Goal: Task Accomplishment & Management: Manage account settings

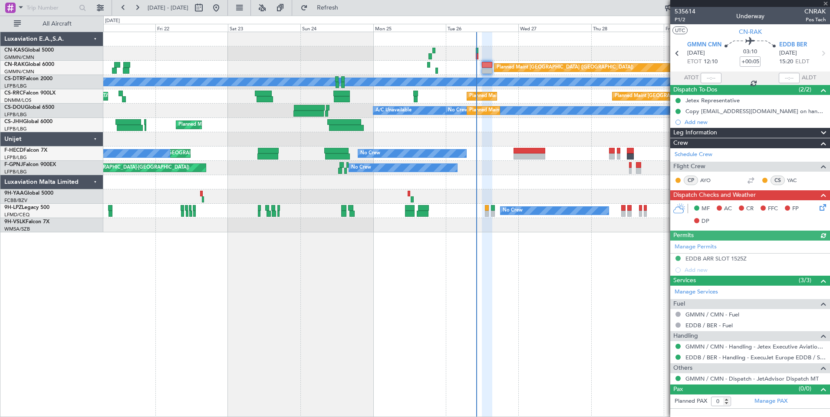
click at [821, 208] on icon at bounding box center [821, 206] width 7 height 7
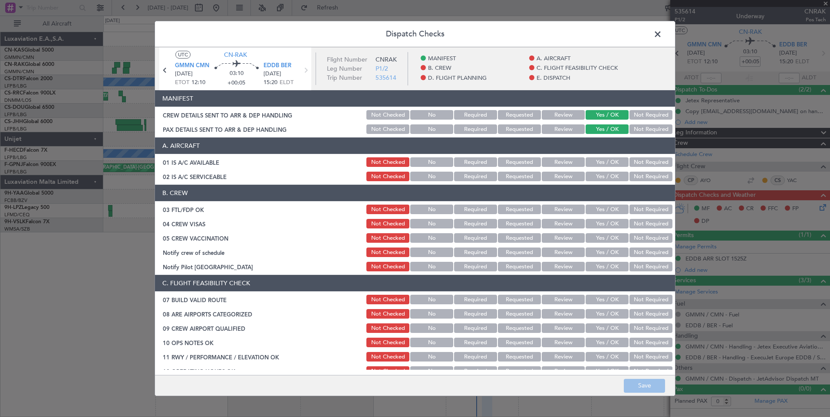
click at [612, 161] on button "Yes / OK" at bounding box center [606, 163] width 43 height 10
click at [609, 177] on button "Yes / OK" at bounding box center [606, 177] width 43 height 10
click at [608, 207] on button "Yes / OK" at bounding box center [606, 210] width 43 height 10
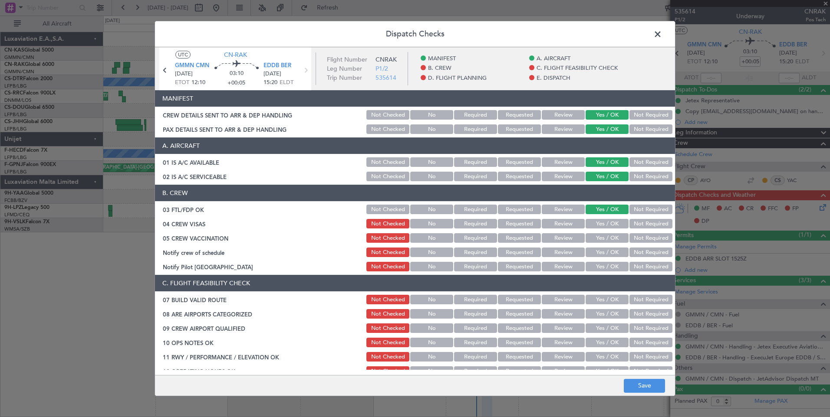
click at [607, 221] on button "Yes / OK" at bounding box center [606, 224] width 43 height 10
click at [605, 237] on button "Yes / OK" at bounding box center [606, 238] width 43 height 10
click at [645, 255] on button "Not Required" at bounding box center [650, 253] width 43 height 10
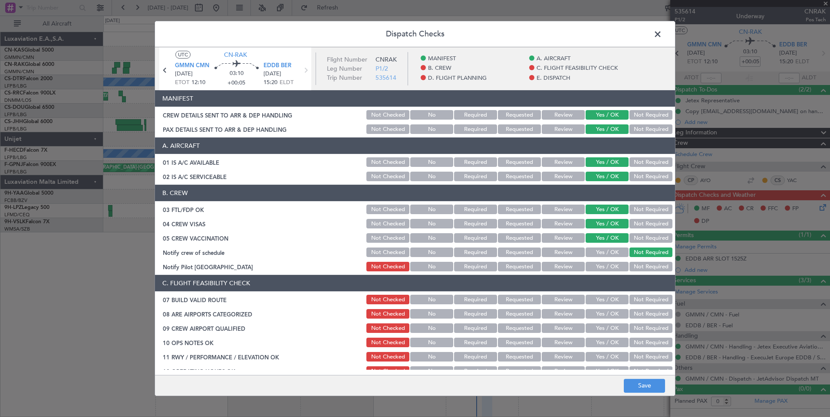
click at [647, 268] on button "Not Required" at bounding box center [650, 267] width 43 height 10
click at [607, 296] on button "Yes / OK" at bounding box center [606, 300] width 43 height 10
click at [613, 310] on button "Yes / OK" at bounding box center [606, 314] width 43 height 10
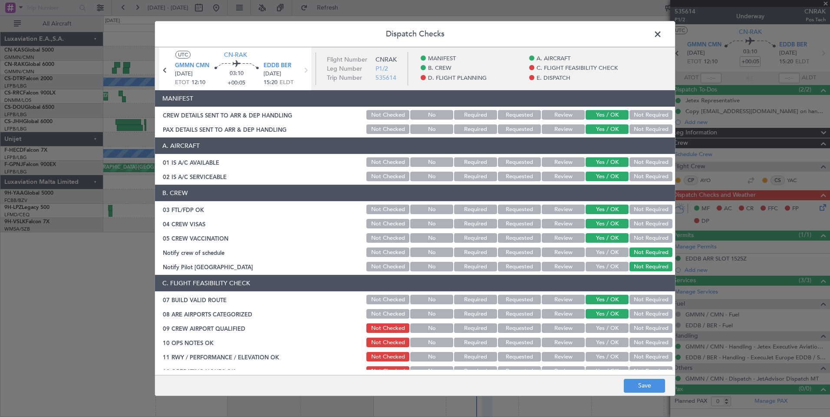
click at [611, 326] on button "Yes / OK" at bounding box center [606, 329] width 43 height 10
click at [608, 341] on button "Yes / OK" at bounding box center [606, 343] width 43 height 10
click at [608, 365] on section "C. FLIGHT FEASIBILITY CHECK 07 BUILD VALID ROUTE Not Checked No Required Reques…" at bounding box center [415, 390] width 520 height 231
click at [611, 361] on button "Yes / OK" at bounding box center [606, 357] width 43 height 10
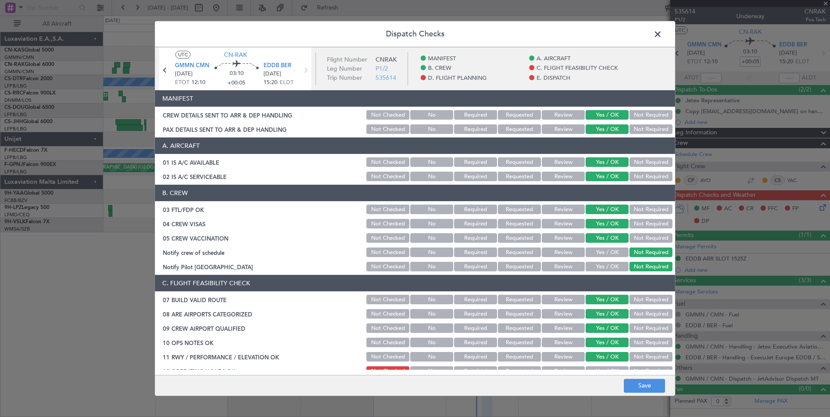
click at [608, 368] on button "Yes / OK" at bounding box center [606, 372] width 43 height 10
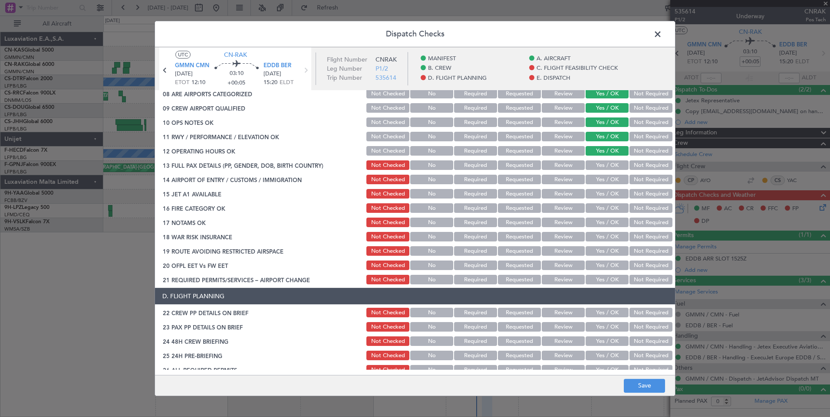
scroll to position [235, 0]
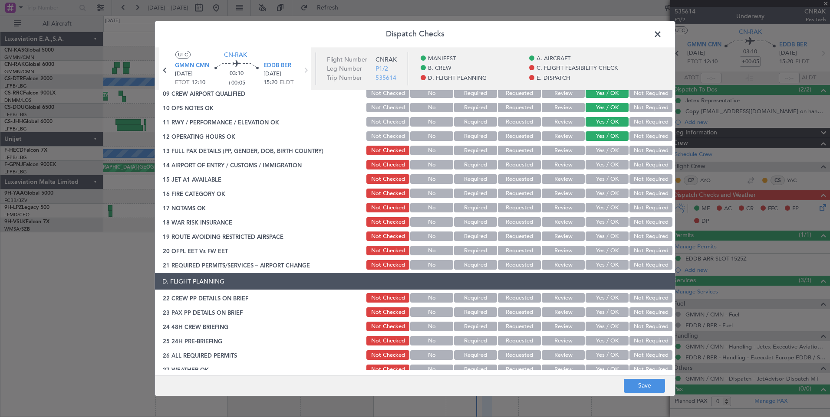
click at [601, 146] on button "Yes / OK" at bounding box center [606, 151] width 43 height 10
click at [601, 163] on button "Yes / OK" at bounding box center [606, 165] width 43 height 10
click at [601, 167] on button "Yes / OK" at bounding box center [606, 165] width 43 height 10
click at [601, 176] on button "Yes / OK" at bounding box center [606, 179] width 43 height 10
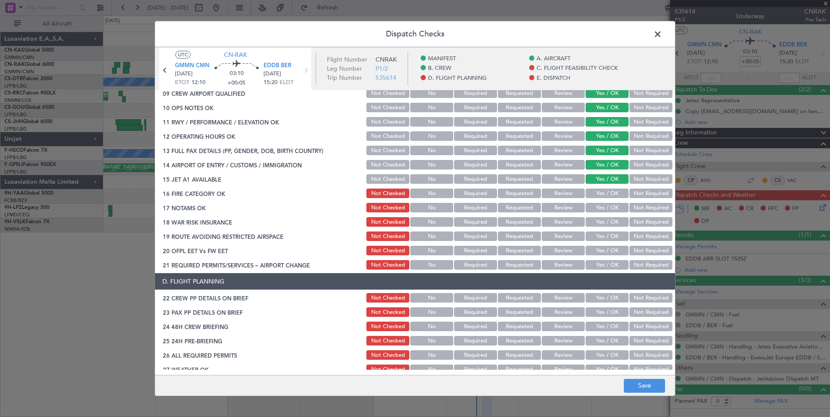
click at [607, 195] on button "Yes / OK" at bounding box center [606, 194] width 43 height 10
click at [604, 209] on button "Yes / OK" at bounding box center [606, 208] width 43 height 10
click at [614, 223] on button "Yes / OK" at bounding box center [606, 222] width 43 height 10
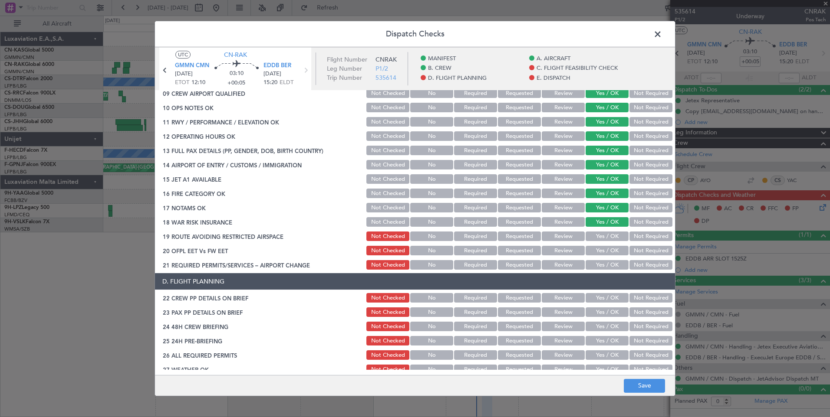
click at [610, 236] on button "Yes / OK" at bounding box center [606, 237] width 43 height 10
click at [613, 250] on button "Yes / OK" at bounding box center [606, 251] width 43 height 10
click at [612, 261] on button "Yes / OK" at bounding box center [606, 265] width 43 height 10
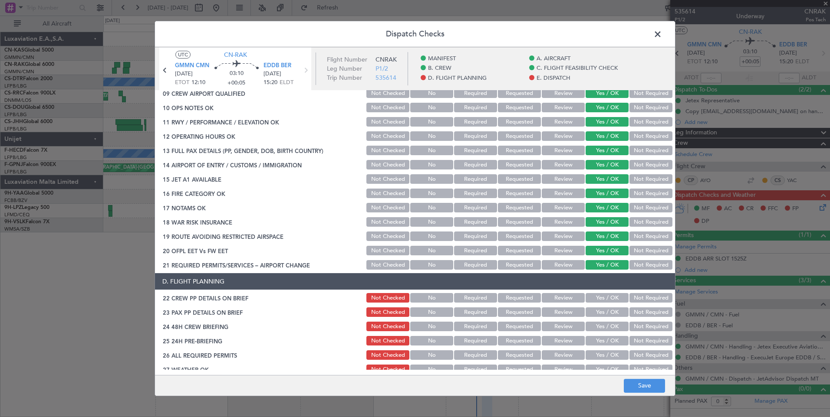
click at [608, 299] on button "Yes / OK" at bounding box center [606, 298] width 43 height 10
click at [607, 314] on button "Yes / OK" at bounding box center [606, 313] width 43 height 10
click at [608, 322] on button "Yes / OK" at bounding box center [606, 327] width 43 height 10
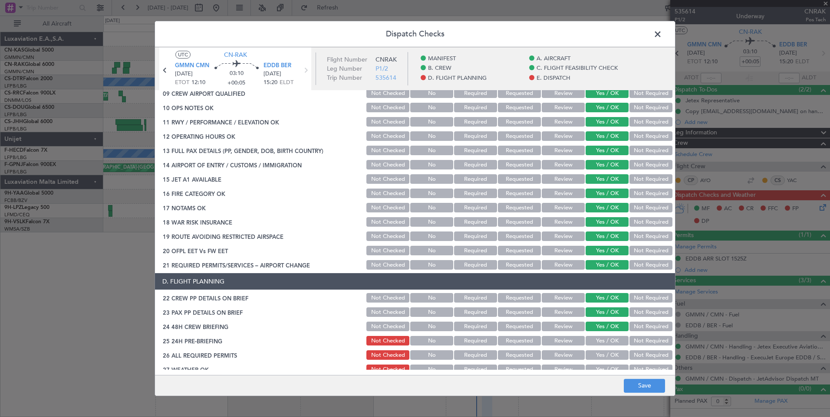
click at [609, 341] on button "Yes / OK" at bounding box center [606, 341] width 43 height 10
click at [610, 355] on button "Yes / OK" at bounding box center [606, 356] width 43 height 10
click at [610, 368] on button "Yes / OK" at bounding box center [606, 370] width 43 height 10
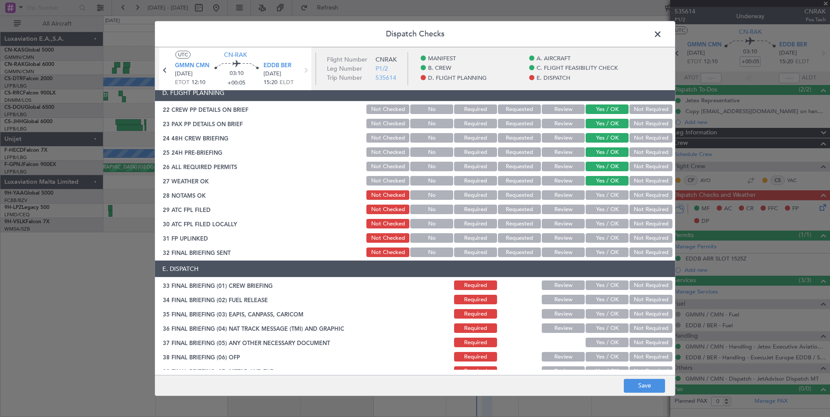
scroll to position [506, 0]
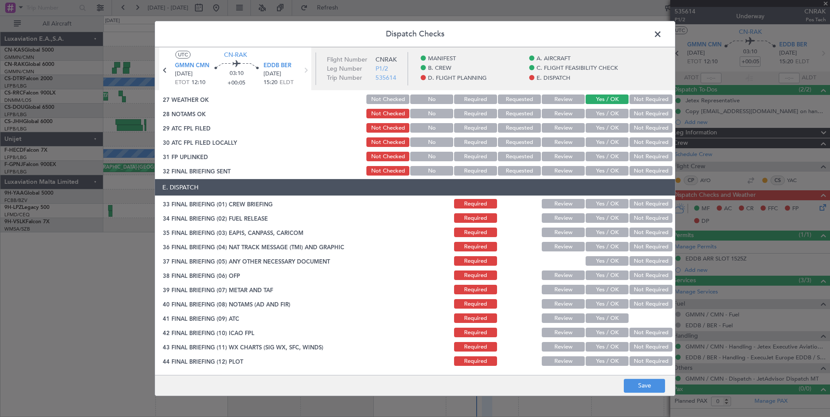
click at [600, 115] on button "Yes / OK" at bounding box center [606, 114] width 43 height 10
click at [603, 129] on button "Yes / OK" at bounding box center [606, 128] width 43 height 10
click at [605, 139] on button "Yes / OK" at bounding box center [606, 143] width 43 height 10
click at [604, 155] on button "Yes / OK" at bounding box center [606, 157] width 43 height 10
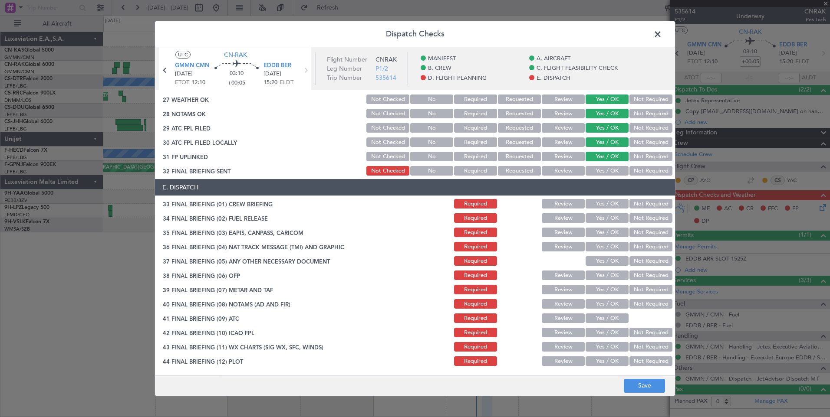
click at [605, 171] on button "Yes / OK" at bounding box center [606, 171] width 43 height 10
click at [604, 202] on button "Yes / OK" at bounding box center [606, 204] width 43 height 10
click at [603, 223] on button "Yes / OK" at bounding box center [606, 219] width 43 height 10
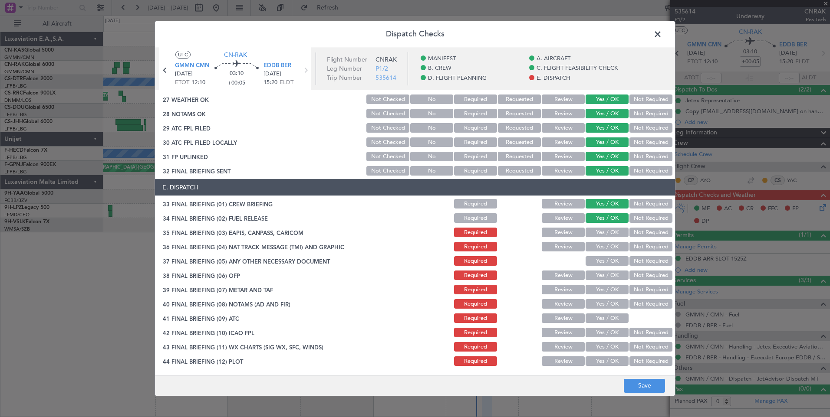
click at [603, 231] on button "Yes / OK" at bounding box center [606, 233] width 43 height 10
click at [602, 241] on div "Yes / OK" at bounding box center [606, 247] width 44 height 12
click at [601, 249] on button "Yes / OK" at bounding box center [606, 247] width 43 height 10
click at [601, 263] on button "Yes / OK" at bounding box center [606, 261] width 43 height 10
click at [601, 272] on button "Yes / OK" at bounding box center [606, 276] width 43 height 10
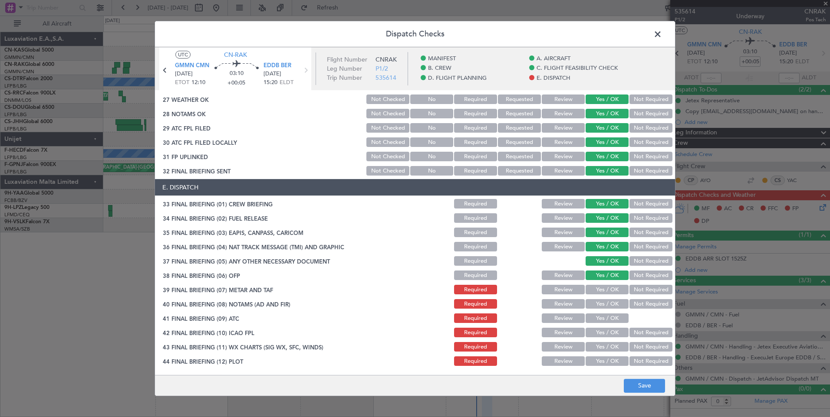
click at [601, 288] on button "Yes / OK" at bounding box center [606, 290] width 43 height 10
click at [601, 302] on button "Yes / OK" at bounding box center [606, 304] width 43 height 10
click at [602, 321] on button "Yes / OK" at bounding box center [606, 319] width 43 height 10
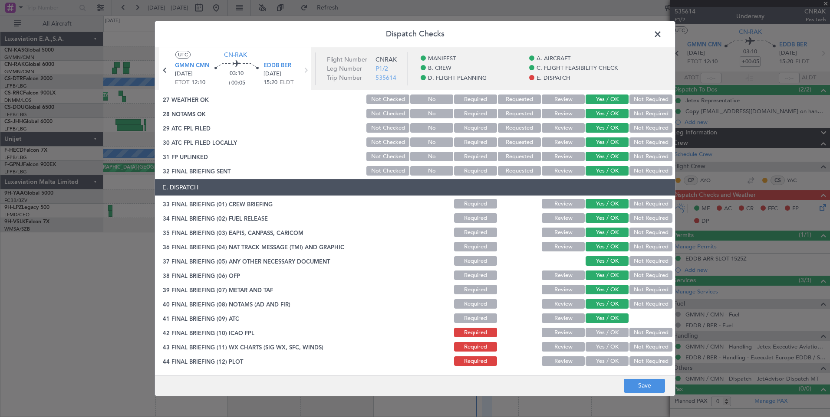
click at [604, 333] on button "Yes / OK" at bounding box center [606, 333] width 43 height 10
click at [606, 355] on section "E. DISPATCH 33 FINAL BRIEFING (01) CREW BRIEFING Required Review Yes / OK Not R…" at bounding box center [415, 273] width 520 height 188
click at [613, 349] on button "Yes / OK" at bounding box center [606, 347] width 43 height 10
click at [612, 363] on button "Yes / OK" at bounding box center [606, 362] width 43 height 10
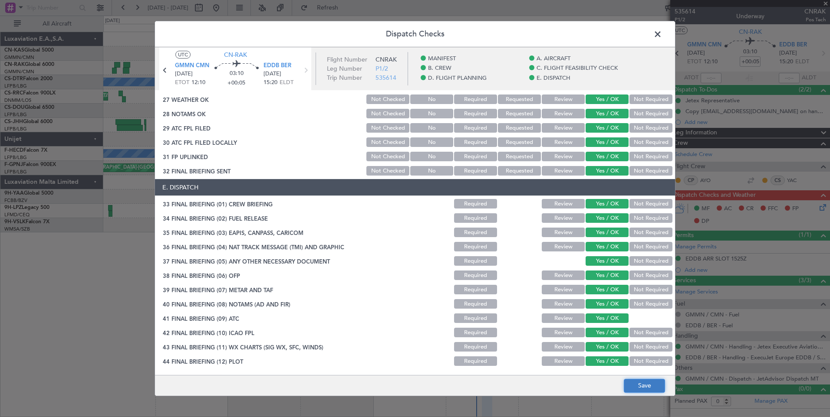
click at [643, 388] on button "Save" at bounding box center [644, 386] width 41 height 14
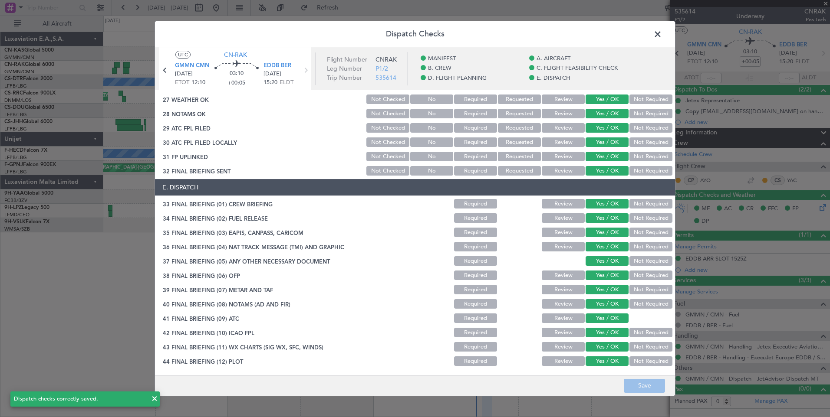
click at [662, 33] on span at bounding box center [662, 36] width 0 height 17
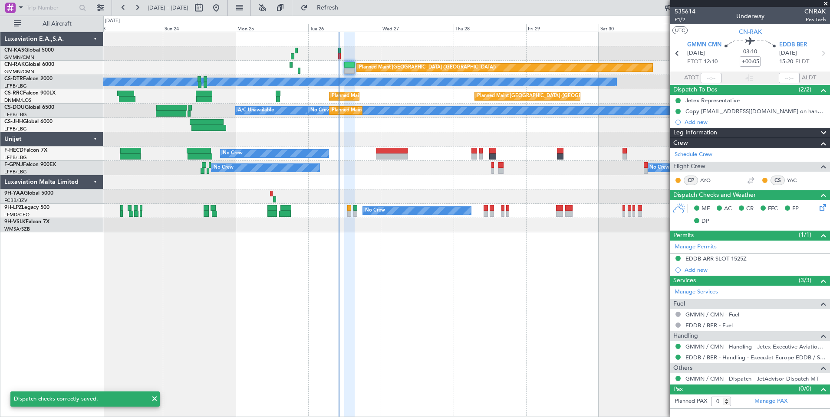
click at [398, 371] on div "Planned Maint [GEOGRAPHIC_DATA] ([GEOGRAPHIC_DATA]) No Crew Planned Maint [GEOG…" at bounding box center [466, 225] width 726 height 386
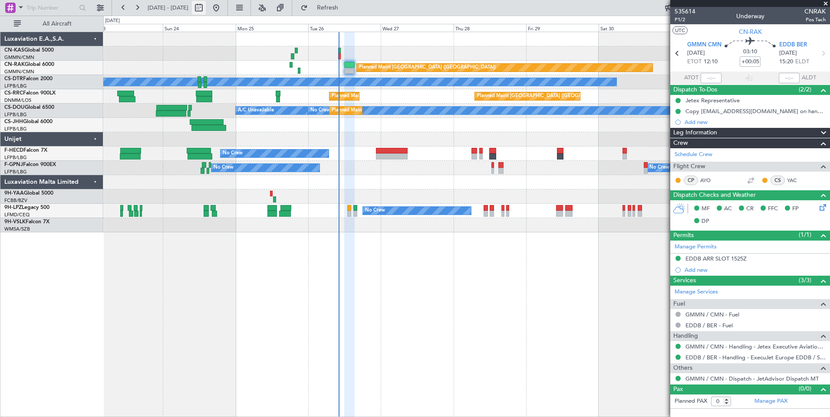
click at [206, 12] on button at bounding box center [199, 8] width 14 height 14
select select "8"
select select "2025"
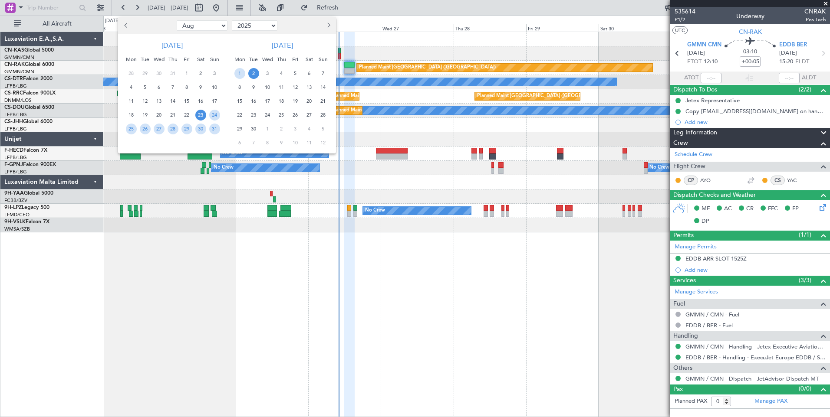
click at [200, 115] on span "23" at bounding box center [200, 115] width 11 height 11
click at [310, 75] on span "6" at bounding box center [309, 73] width 11 height 11
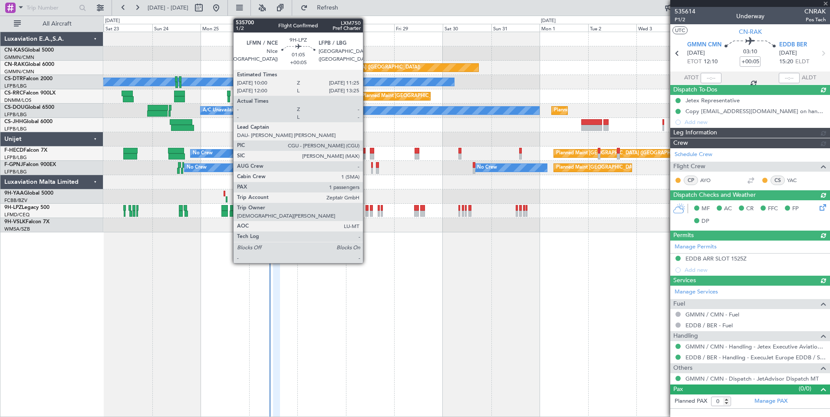
type input "[PERSON_NAME] ([PERSON_NAME])"
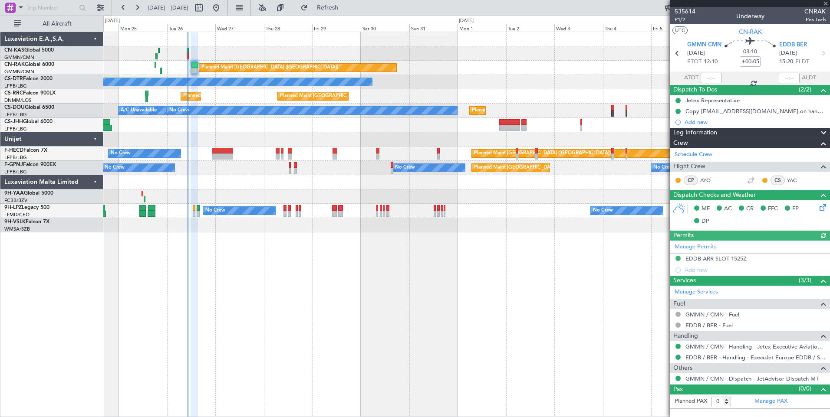
click at [374, 261] on div "Planned Maint [GEOGRAPHIC_DATA] ([GEOGRAPHIC_DATA]) No Crew Planned Maint [GEOG…" at bounding box center [466, 225] width 726 height 386
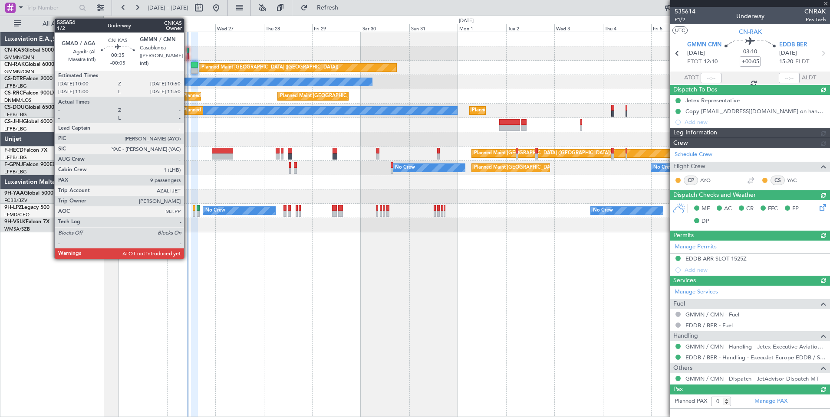
type input "[PERSON_NAME] ([PERSON_NAME])"
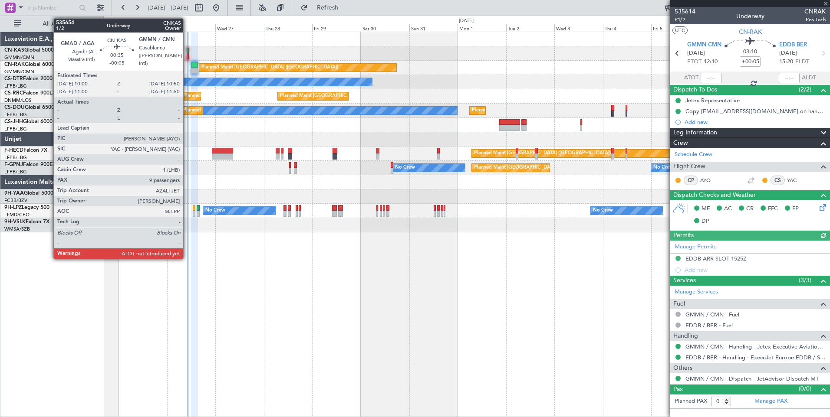
click at [187, 50] on div at bounding box center [188, 51] width 2 height 6
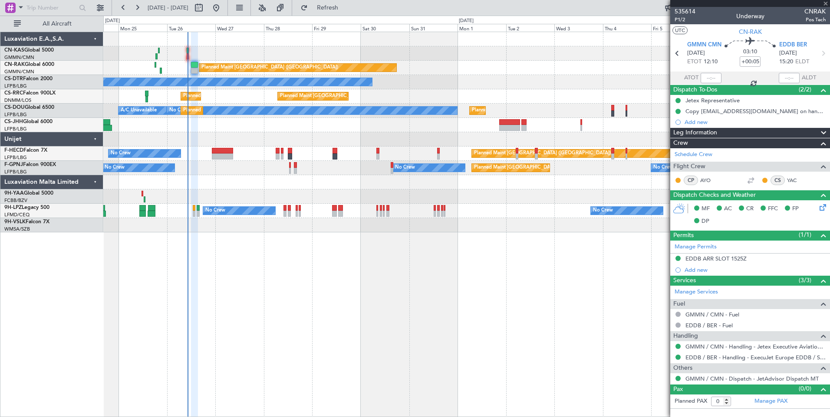
type input "-00:05"
type input "9"
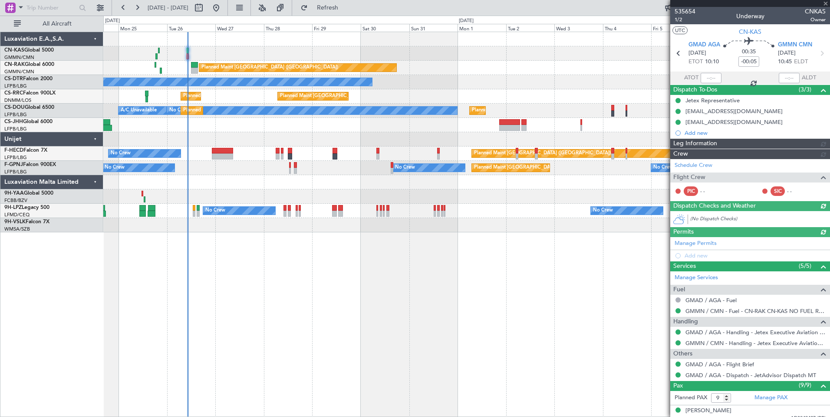
type input "[PERSON_NAME] ([PERSON_NAME])"
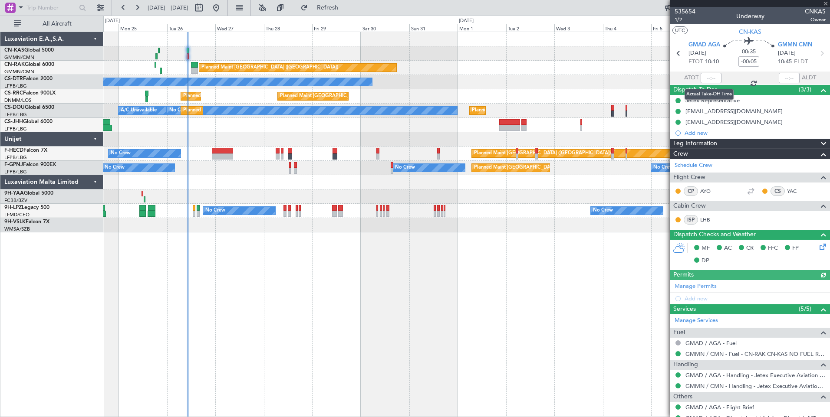
click at [711, 79] on div at bounding box center [710, 78] width 21 height 10
click at [707, 78] on input "text" at bounding box center [710, 78] width 21 height 10
type input "10:16"
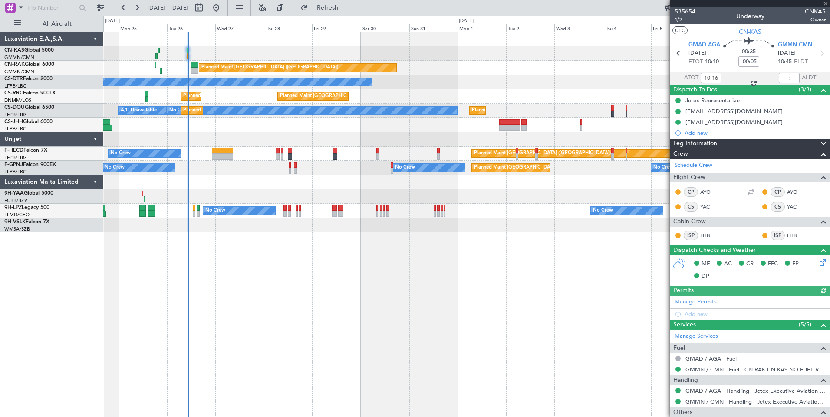
type input "[PERSON_NAME] ([PERSON_NAME])"
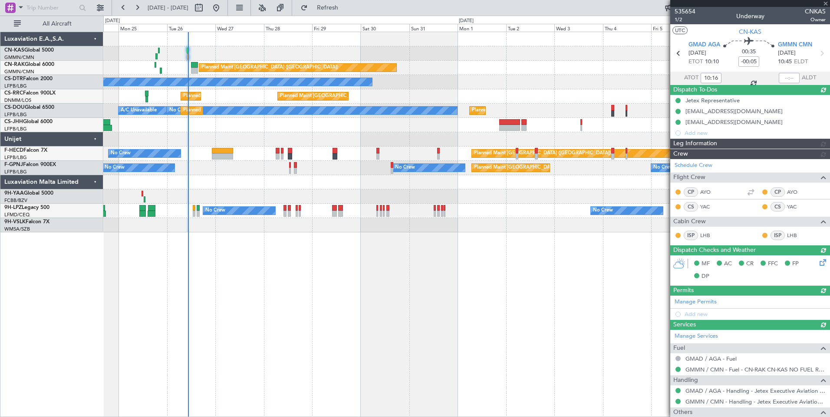
type input "[PERSON_NAME] ([PERSON_NAME])"
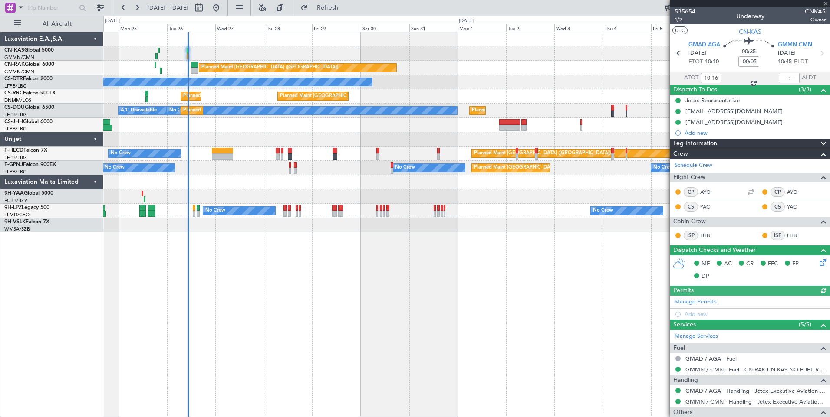
type input "[PERSON_NAME] ([PERSON_NAME])"
click at [206, 5] on button at bounding box center [199, 8] width 14 height 14
select select "8"
select select "2025"
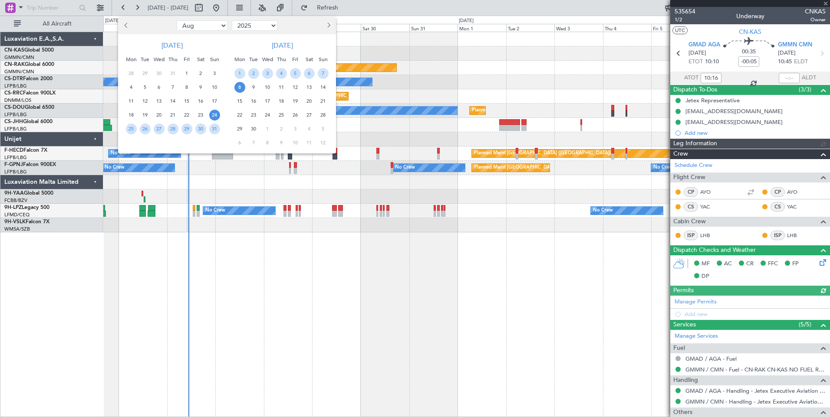
type input "[PERSON_NAME] ([PERSON_NAME])"
click at [328, 25] on span "Next month" at bounding box center [327, 25] width 5 height 5
select select "9"
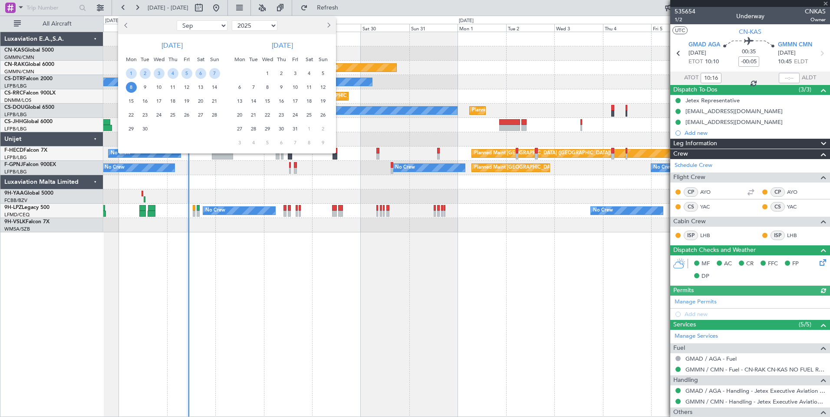
click at [266, 72] on span "1" at bounding box center [267, 73] width 11 height 11
click at [266, 100] on span "15" at bounding box center [267, 101] width 11 height 11
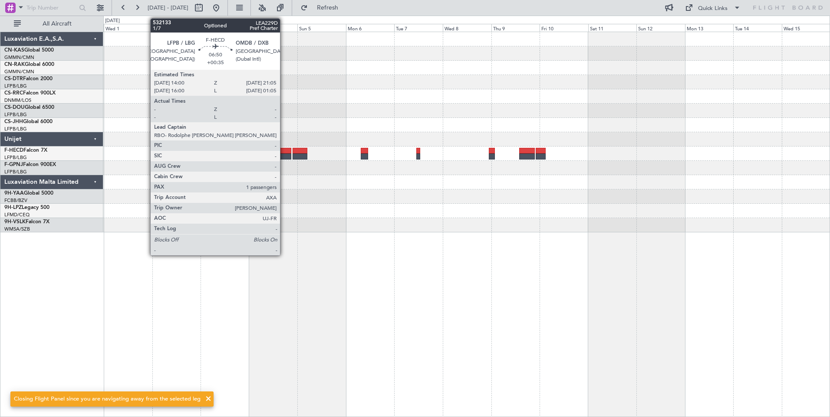
click at [284, 154] on div at bounding box center [284, 157] width 14 height 6
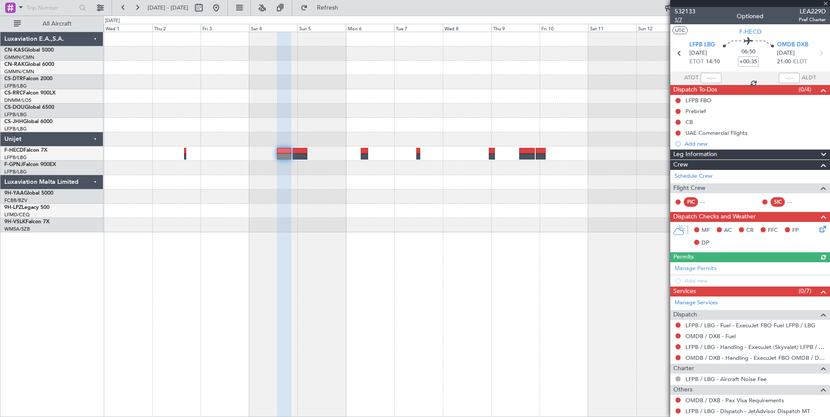
click at [682, 20] on span "1/7" at bounding box center [684, 19] width 21 height 7
click at [223, 8] on button at bounding box center [216, 8] width 14 height 14
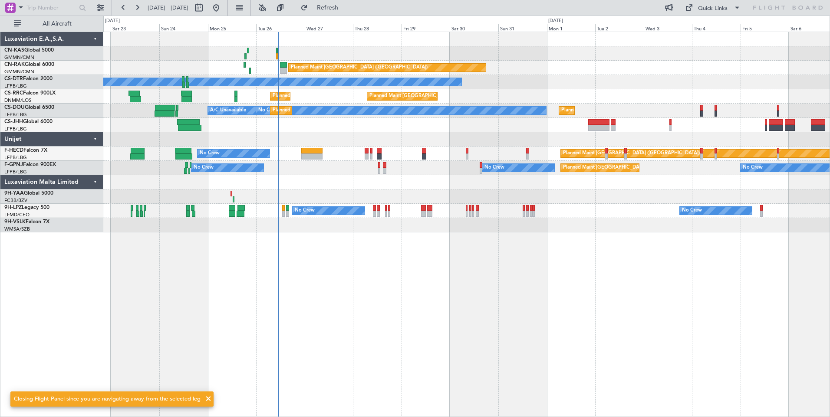
click at [408, 294] on div "Planned Maint [GEOGRAPHIC_DATA] ([GEOGRAPHIC_DATA]) No Crew Planned Maint Sofia…" at bounding box center [466, 225] width 726 height 386
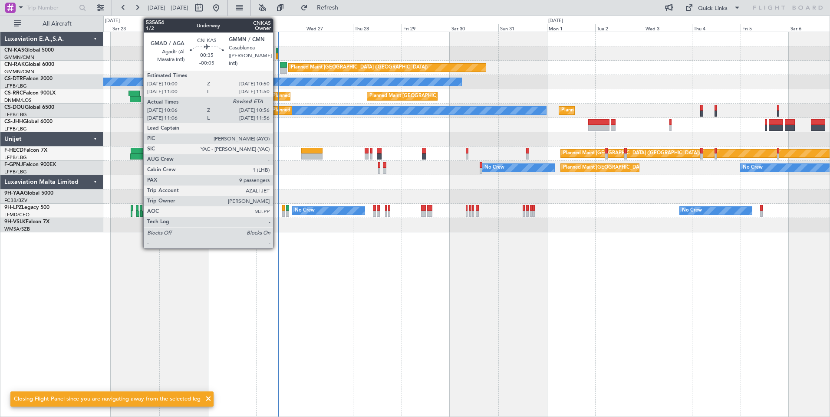
click at [277, 53] on div at bounding box center [277, 51] width 2 height 6
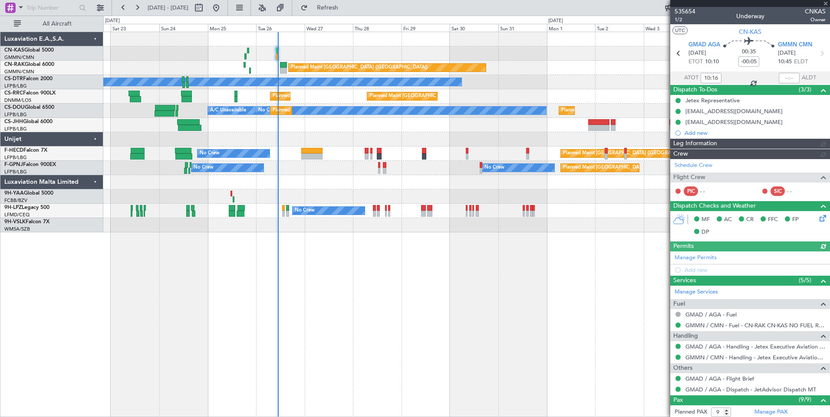
type input "[PERSON_NAME] ([PERSON_NAME])"
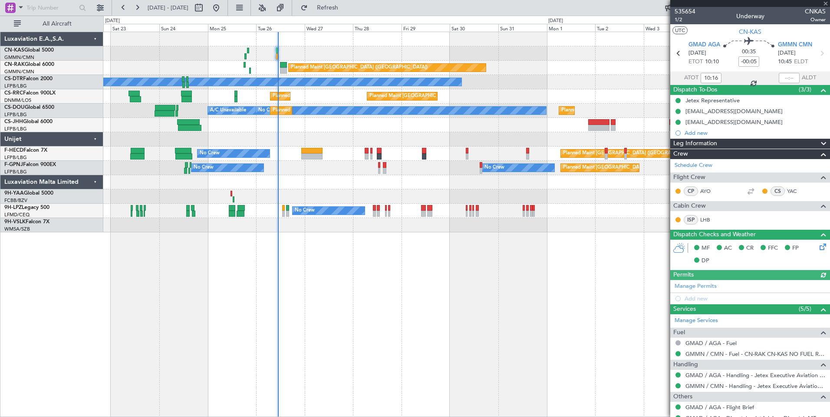
scroll to position [207, 0]
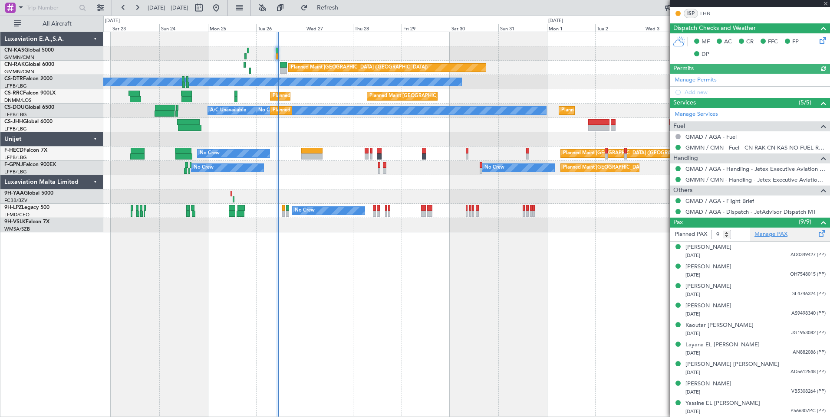
click at [772, 238] on link "Manage PAX" at bounding box center [770, 234] width 33 height 9
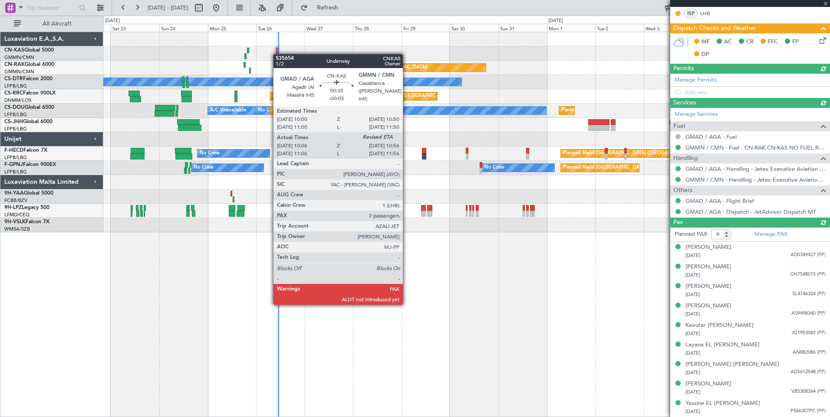
scroll to position [178, 0]
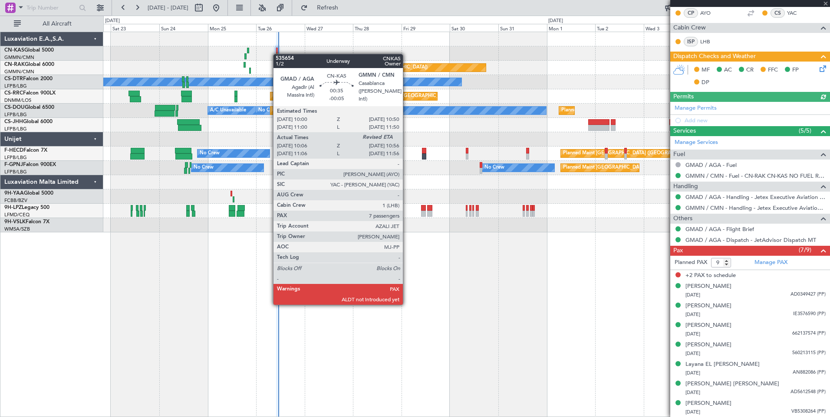
type input "[PERSON_NAME] ([PERSON_NAME])"
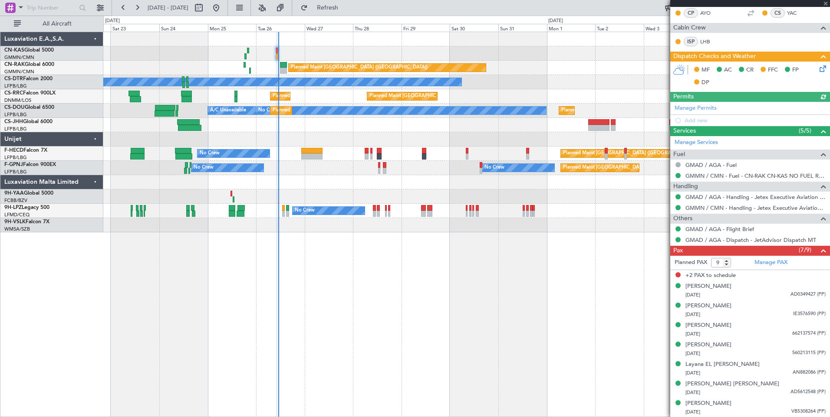
scroll to position [0, 0]
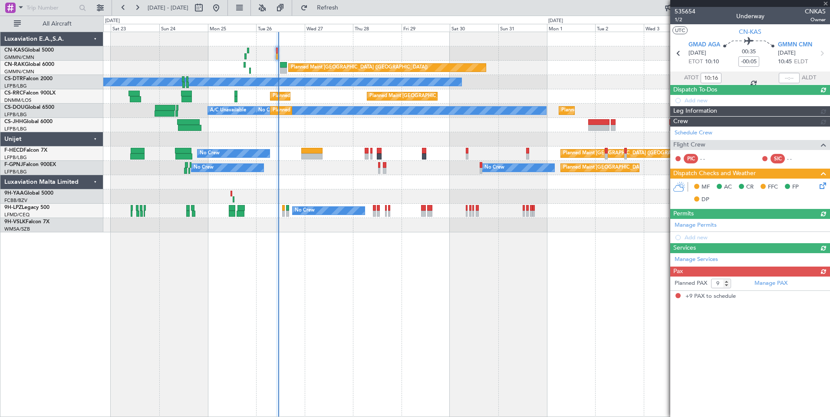
type input "[PERSON_NAME] ([PERSON_NAME])"
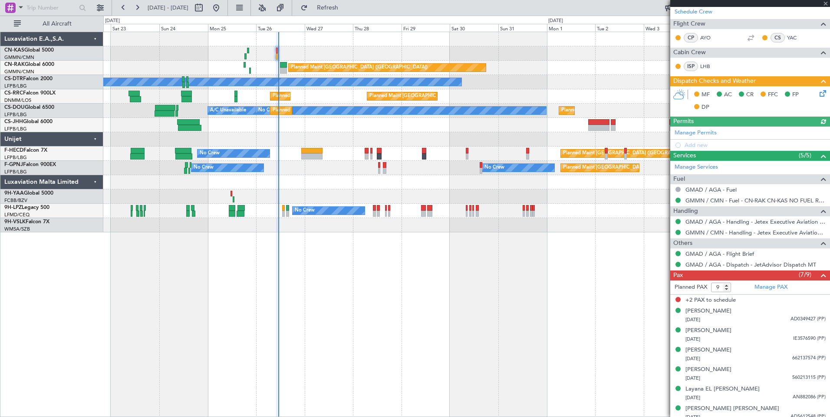
scroll to position [155, 0]
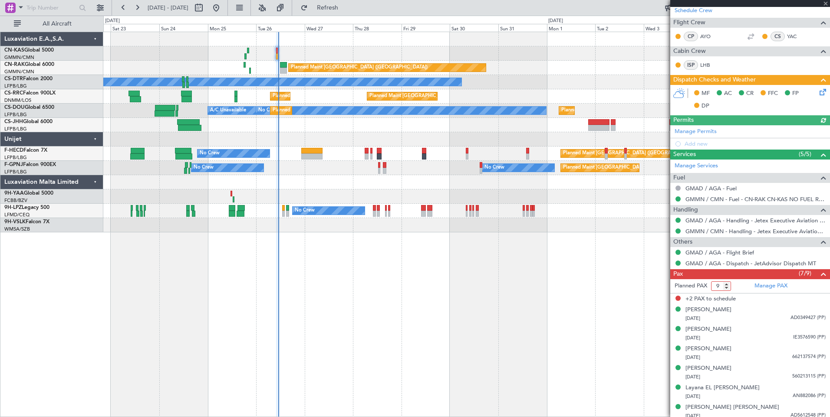
click at [721, 285] on input "9" at bounding box center [721, 287] width 20 height 10
type input "7"
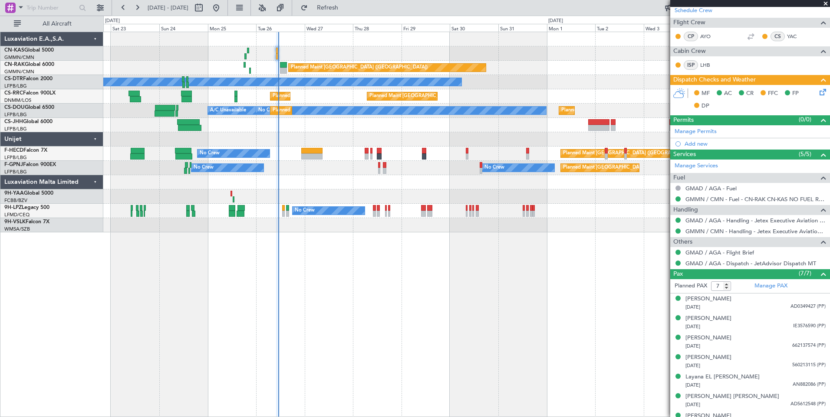
click at [818, 92] on icon at bounding box center [821, 90] width 7 height 7
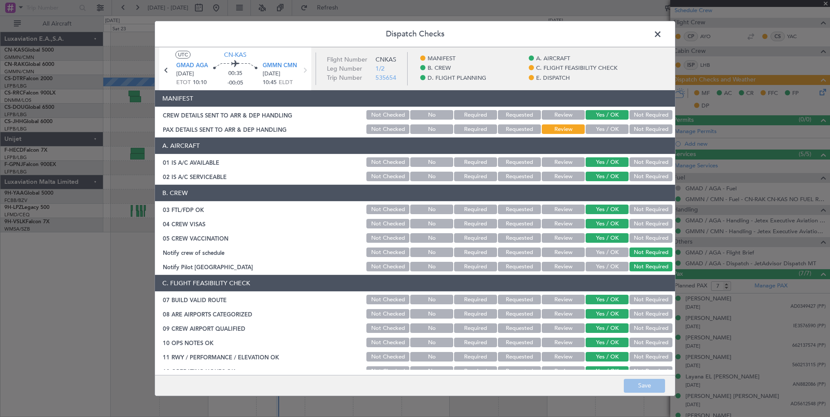
click at [598, 130] on button "Yes / OK" at bounding box center [606, 130] width 43 height 10
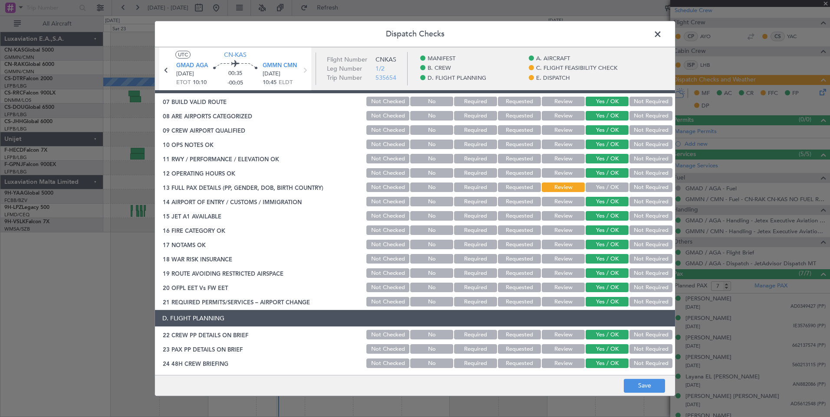
scroll to position [213, 0]
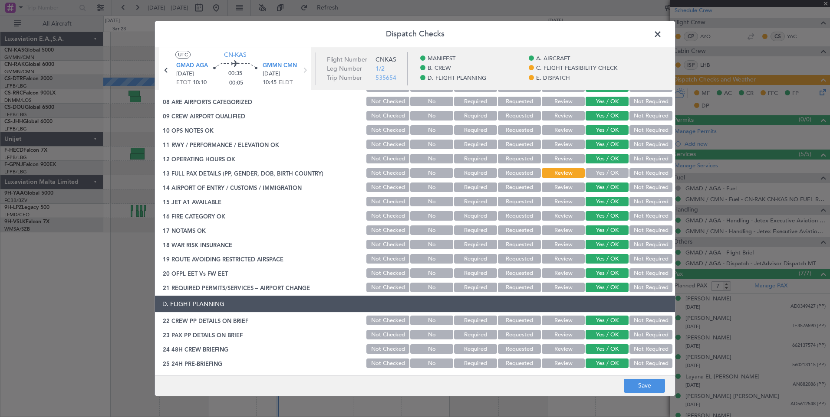
click at [608, 171] on button "Yes / OK" at bounding box center [606, 173] width 43 height 10
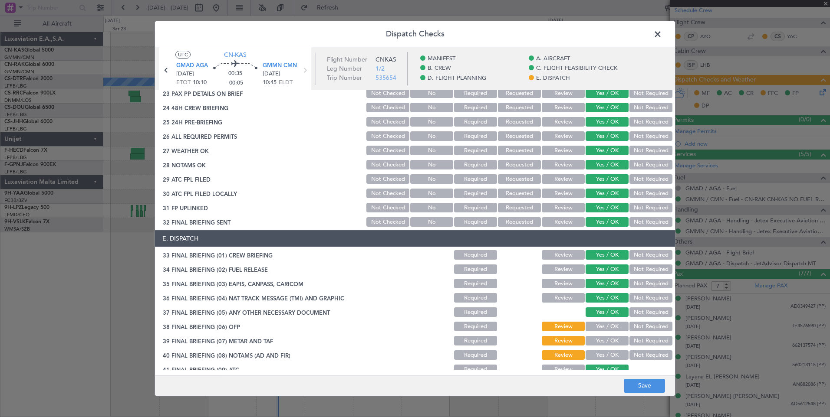
scroll to position [506, 0]
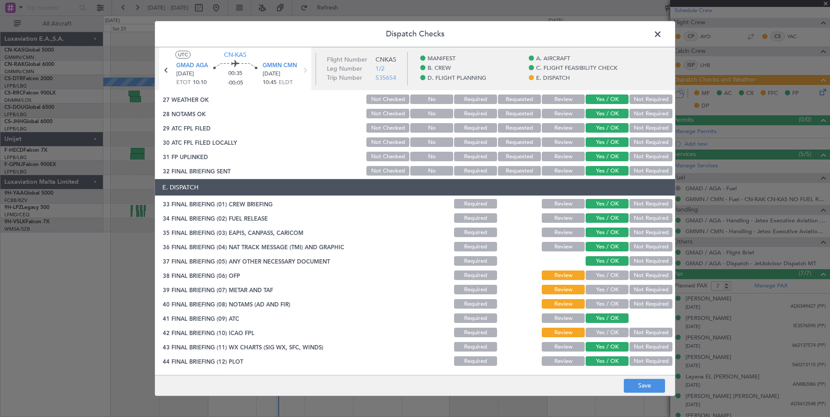
click at [609, 281] on div "Yes / OK" at bounding box center [606, 275] width 44 height 12
click at [609, 289] on button "Yes / OK" at bounding box center [606, 290] width 43 height 10
click at [602, 278] on button "Yes / OK" at bounding box center [606, 276] width 43 height 10
click at [603, 300] on button "Yes / OK" at bounding box center [606, 304] width 43 height 10
click at [607, 331] on button "Yes / OK" at bounding box center [606, 333] width 43 height 10
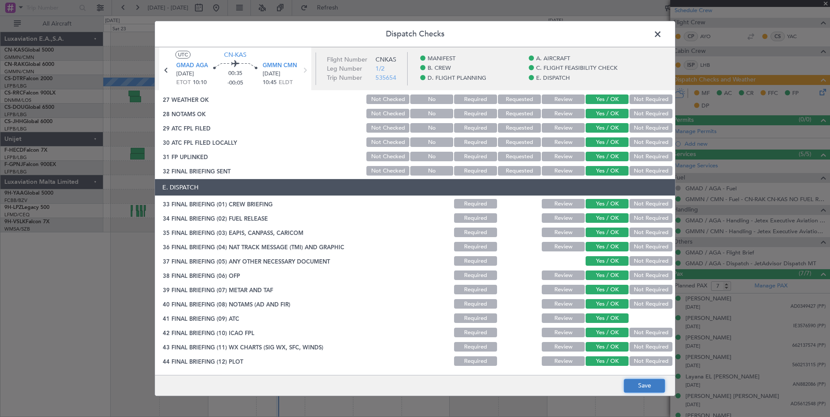
click at [636, 388] on button "Save" at bounding box center [644, 386] width 41 height 14
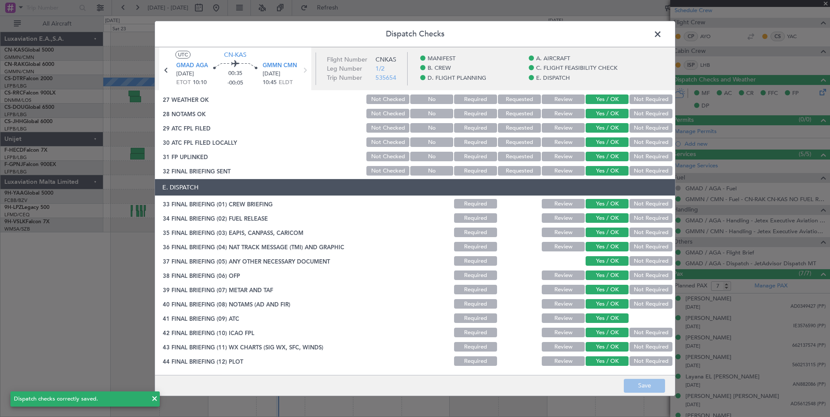
click at [662, 33] on span at bounding box center [662, 36] width 0 height 17
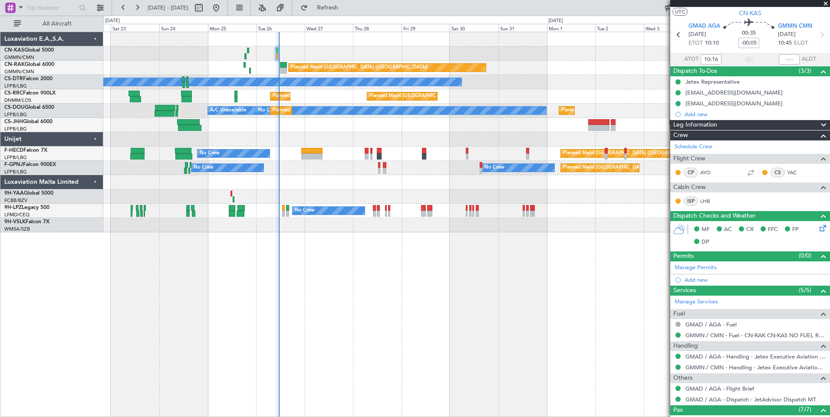
scroll to position [11, 0]
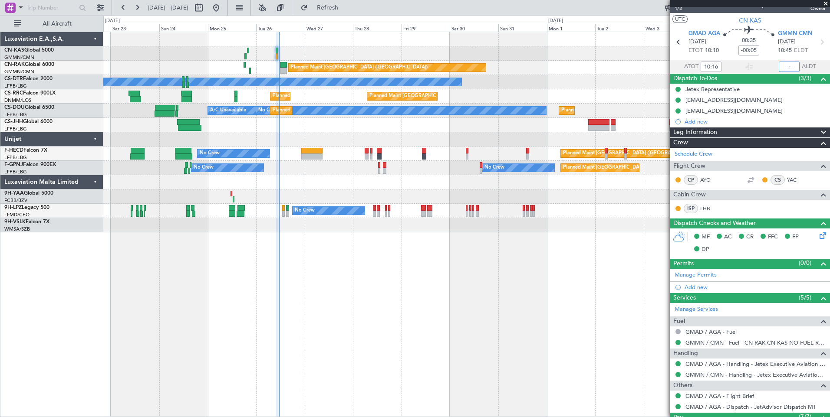
click at [787, 69] on input "text" at bounding box center [789, 67] width 21 height 10
type input "10:58"
type input "[PERSON_NAME] ([PERSON_NAME])"
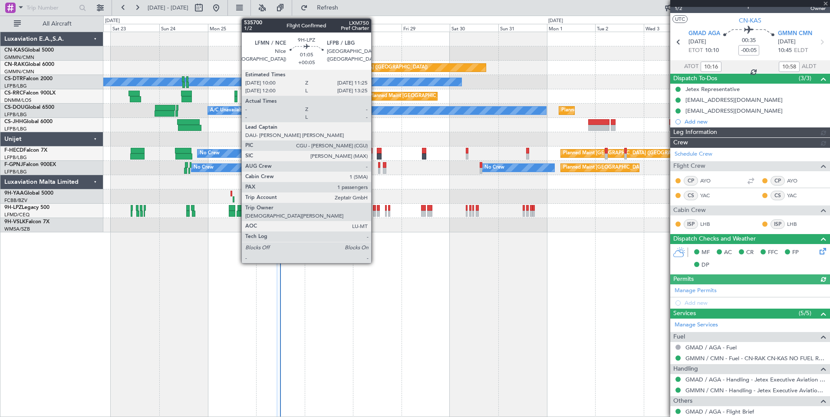
type input "[PERSON_NAME] ([PERSON_NAME])"
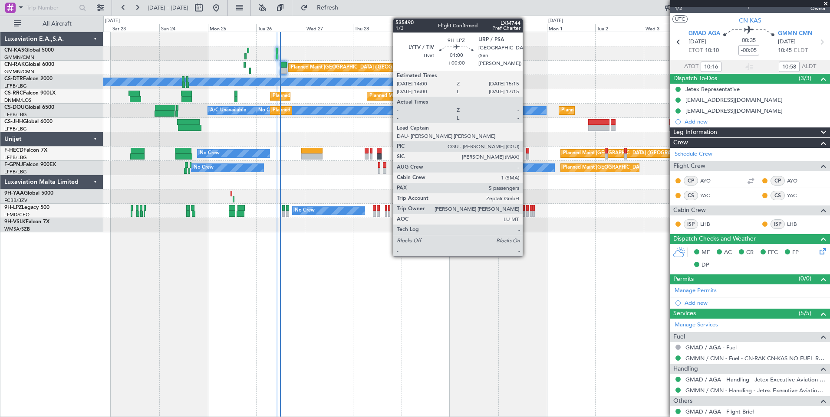
click at [526, 214] on div at bounding box center [527, 214] width 3 height 6
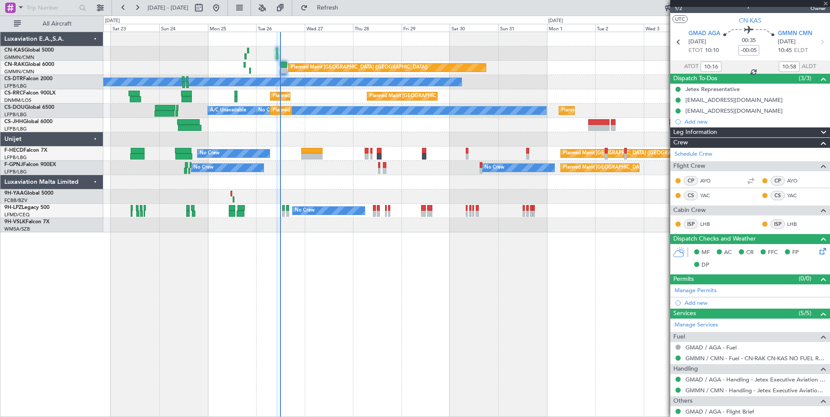
type input "5"
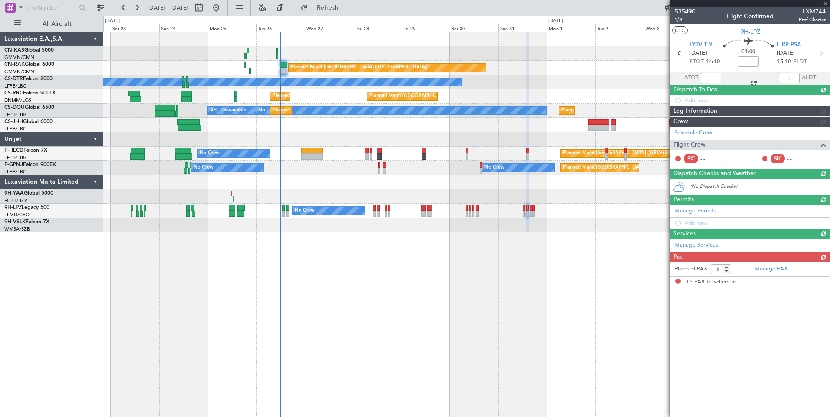
scroll to position [0, 0]
